Goal: Task Accomplishment & Management: Complete application form

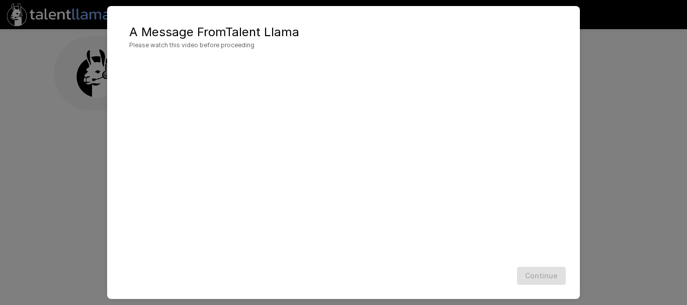
click at [657, 202] on div "A Message From Talent Llama Please watch this video before proceeding Continue" at bounding box center [343, 152] width 687 height 305
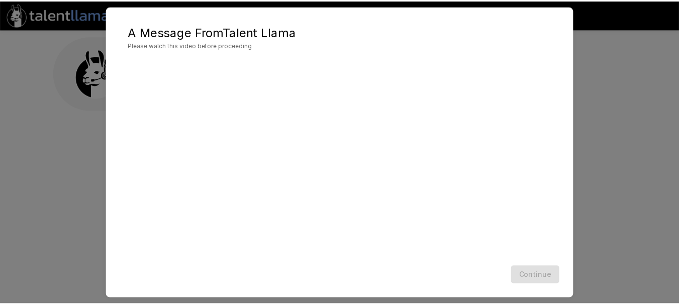
scroll to position [31, 0]
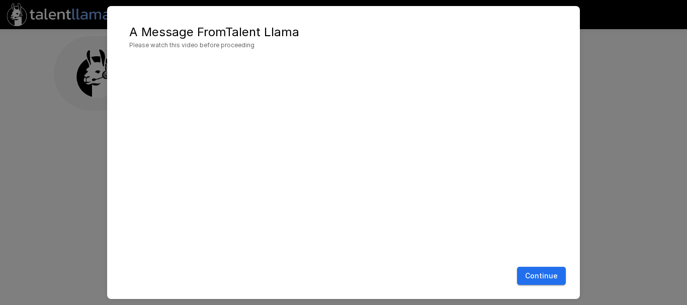
click at [544, 280] on button "Continue" at bounding box center [541, 276] width 49 height 19
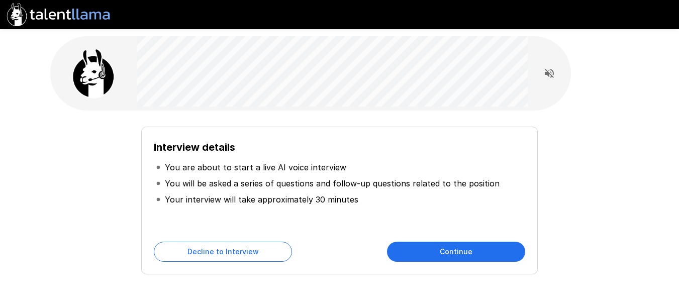
click at [659, 110] on div "Interview details You are about to start a live AI voice interview You will be …" at bounding box center [339, 179] width 679 height 359
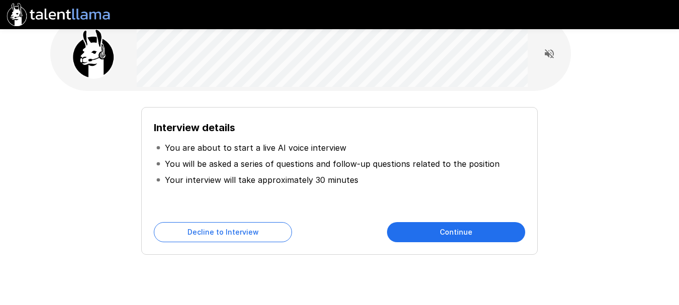
scroll to position [20, 0]
click at [447, 233] on button "Continue" at bounding box center [456, 232] width 138 height 20
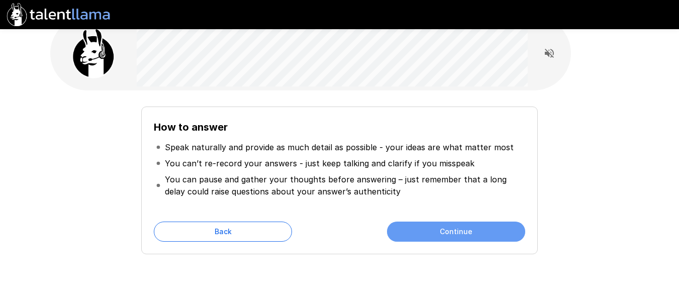
click at [447, 230] on button "Continue" at bounding box center [456, 232] width 138 height 20
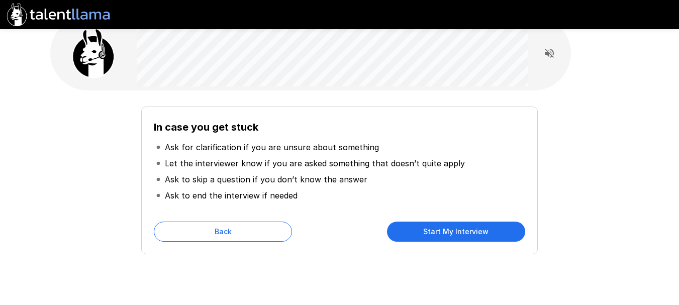
click at [452, 232] on button "Start My Interview" at bounding box center [456, 232] width 138 height 20
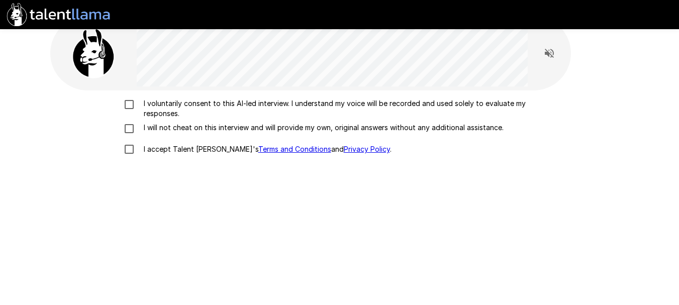
click at [315, 102] on p "I voluntarily consent to this AI-led interview. I understand my voice will be r…" at bounding box center [350, 109] width 421 height 20
click at [303, 123] on p "I will not cheat on this interview and will provide my own, original answers wi…" at bounding box center [322, 128] width 364 height 10
click at [175, 152] on p "I accept Talent Llama's Terms and Conditions and Privacy Policy ." at bounding box center [266, 149] width 252 height 10
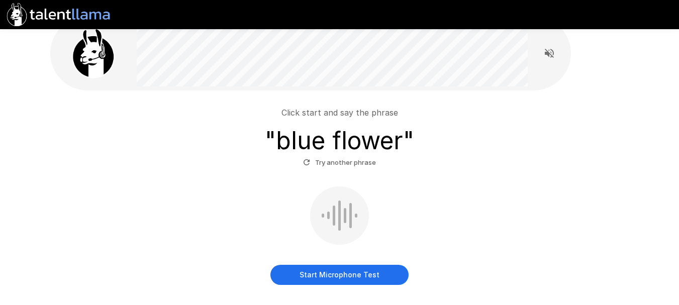
click at [341, 275] on button "Start Microphone Test" at bounding box center [339, 275] width 138 height 20
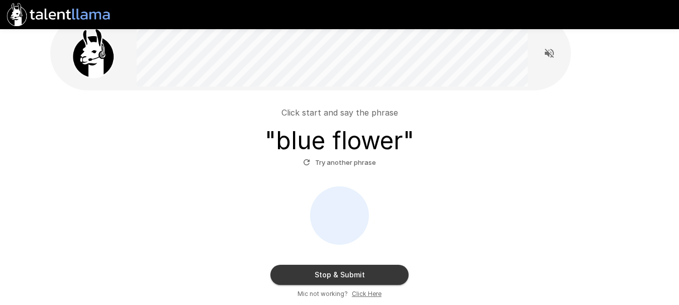
click at [353, 280] on button "Stop & Submit" at bounding box center [339, 275] width 138 height 20
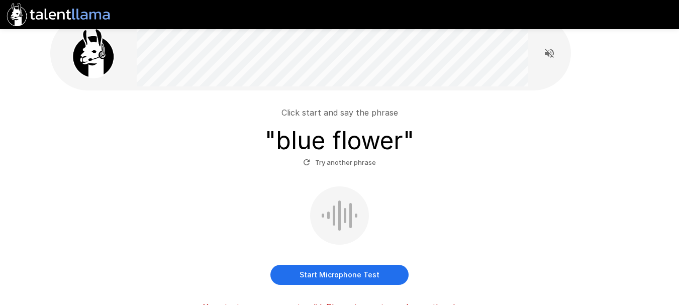
click at [337, 276] on button "Start Microphone Test" at bounding box center [339, 275] width 138 height 20
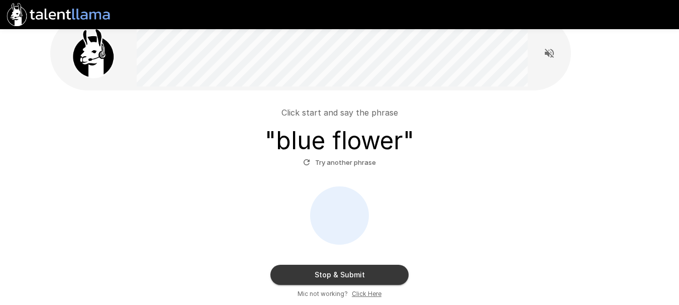
click at [335, 274] on button "Stop & Submit" at bounding box center [339, 275] width 138 height 20
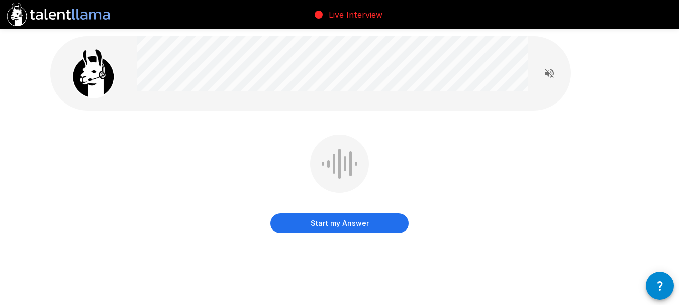
click at [336, 222] on button "Start my Answer" at bounding box center [339, 223] width 138 height 20
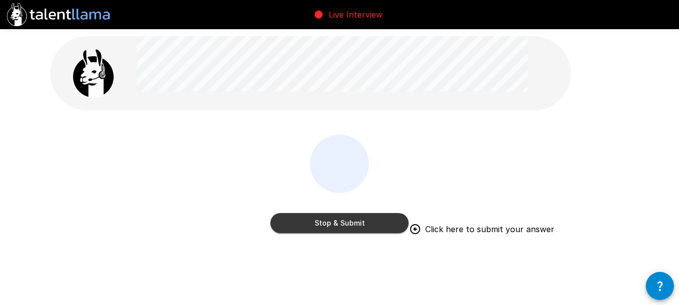
click at [336, 222] on button "Stop & Submit" at bounding box center [339, 223] width 138 height 20
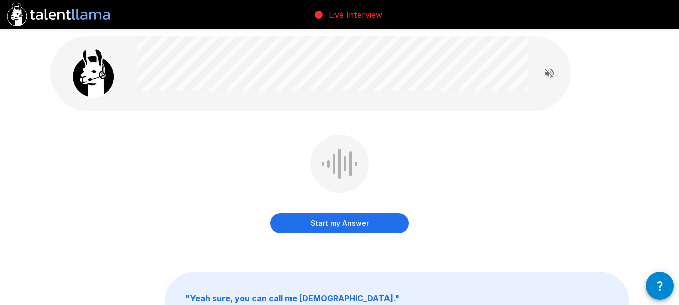
click at [340, 226] on button "Start my Answer" at bounding box center [339, 223] width 138 height 20
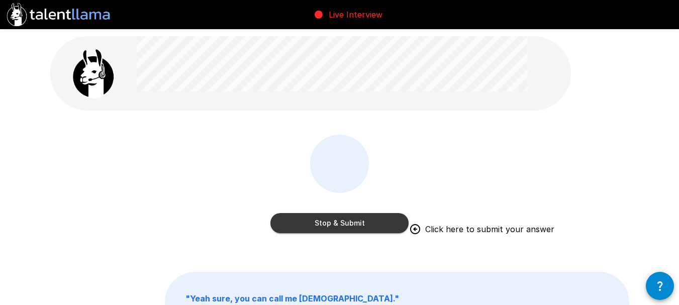
click at [336, 221] on button "Stop & Submit" at bounding box center [339, 223] width 138 height 20
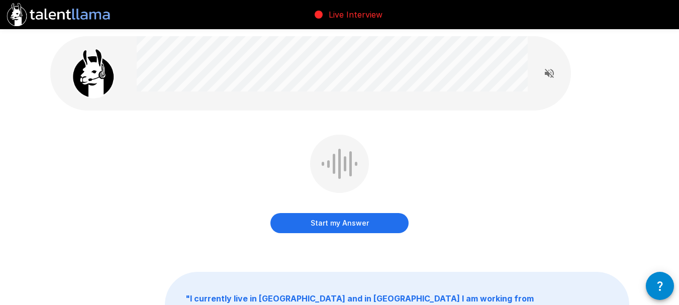
click at [338, 221] on button "Start my Answer" at bounding box center [339, 223] width 138 height 20
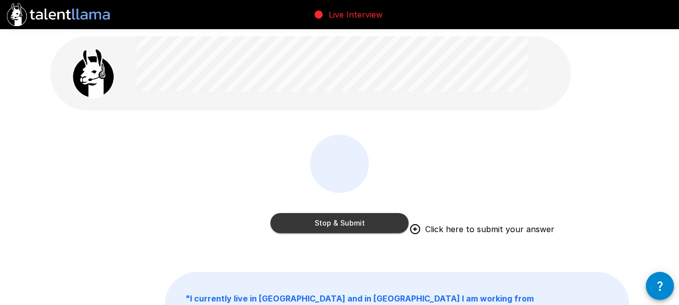
click at [338, 222] on button "Stop & Submit" at bounding box center [339, 223] width 138 height 20
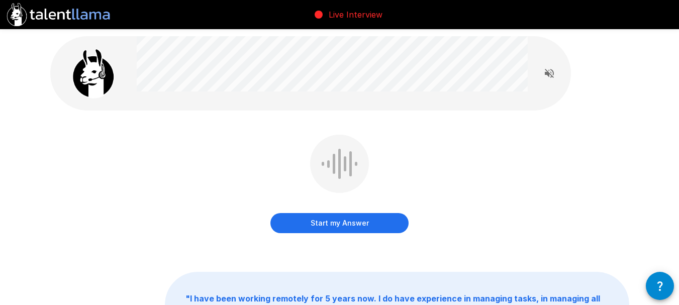
click at [337, 227] on button "Start my Answer" at bounding box center [339, 223] width 138 height 20
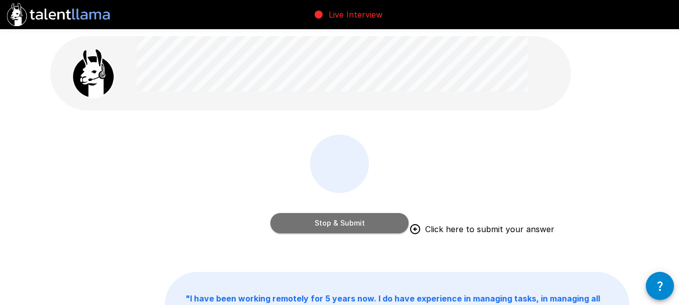
click at [352, 222] on button "Stop & Submit" at bounding box center [339, 223] width 138 height 20
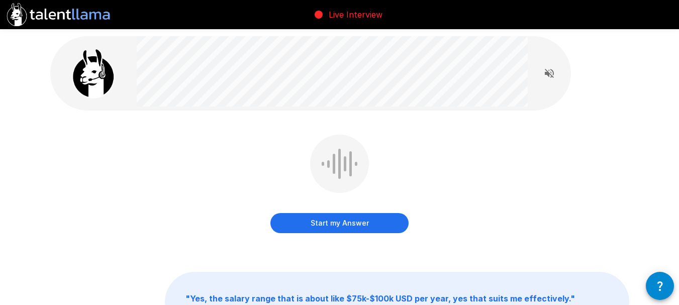
click at [335, 222] on button "Start my Answer" at bounding box center [339, 223] width 138 height 20
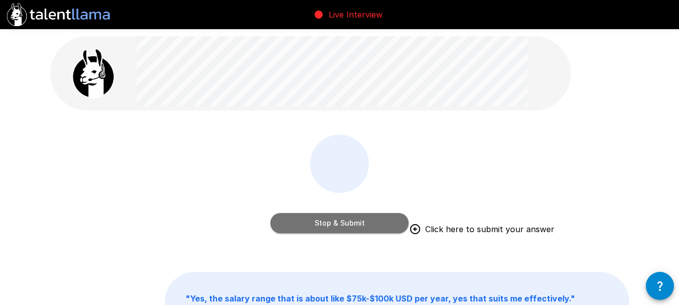
click at [326, 220] on button "Stop & Submit" at bounding box center [339, 223] width 138 height 20
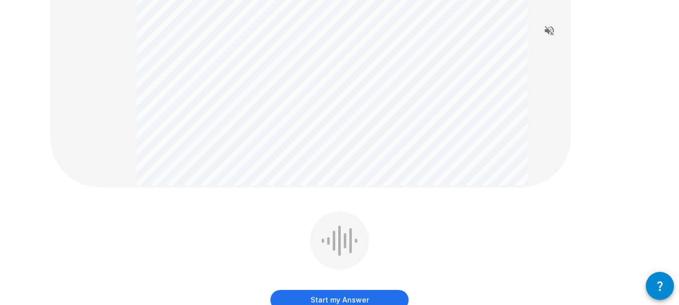
scroll to position [161, 0]
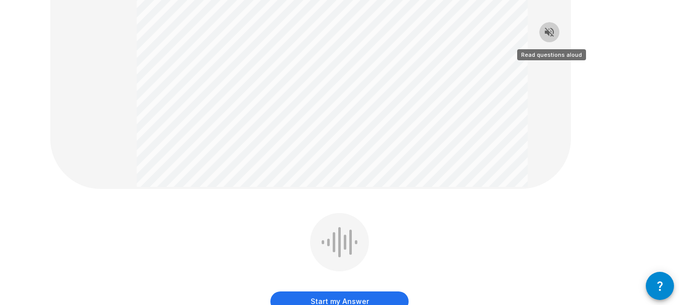
click at [552, 39] on button "Read questions aloud" at bounding box center [549, 32] width 20 height 20
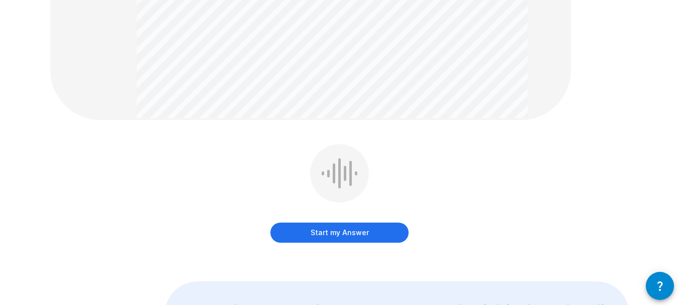
scroll to position [242, 0]
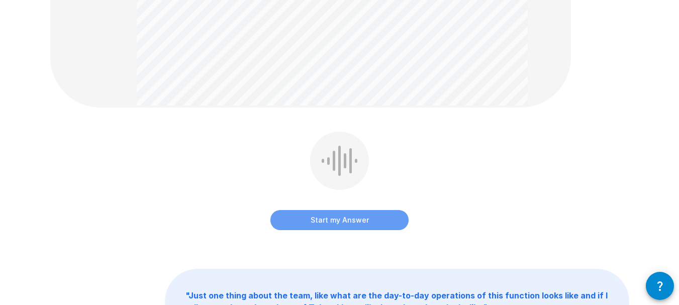
click at [337, 220] on button "Start my Answer" at bounding box center [339, 220] width 138 height 20
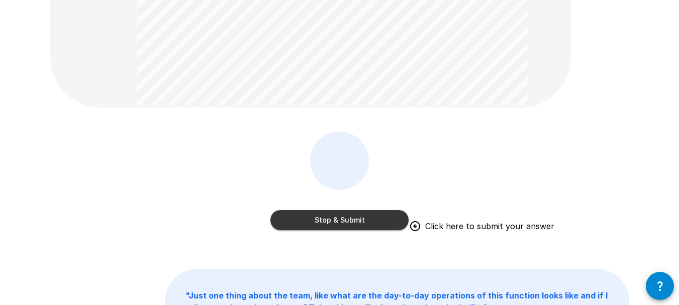
click at [328, 218] on button "Stop & Submit" at bounding box center [339, 220] width 138 height 20
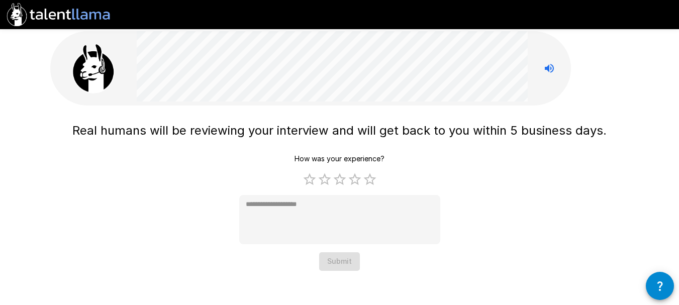
scroll to position [0, 0]
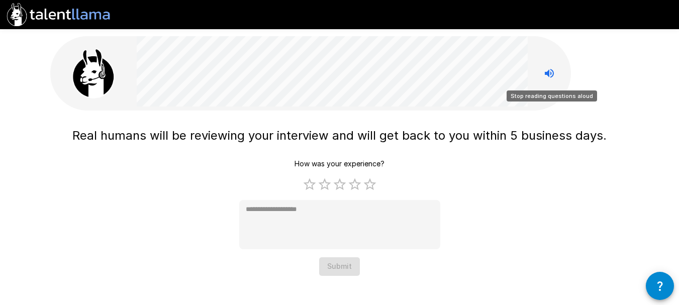
click at [549, 73] on icon "Stop reading questions aloud" at bounding box center [549, 73] width 9 height 9
click at [549, 73] on icon "Read questions aloud" at bounding box center [549, 73] width 9 height 9
click at [549, 73] on icon "Stop reading questions aloud" at bounding box center [549, 73] width 9 height 9
type textarea "*"
